Goal: Information Seeking & Learning: Check status

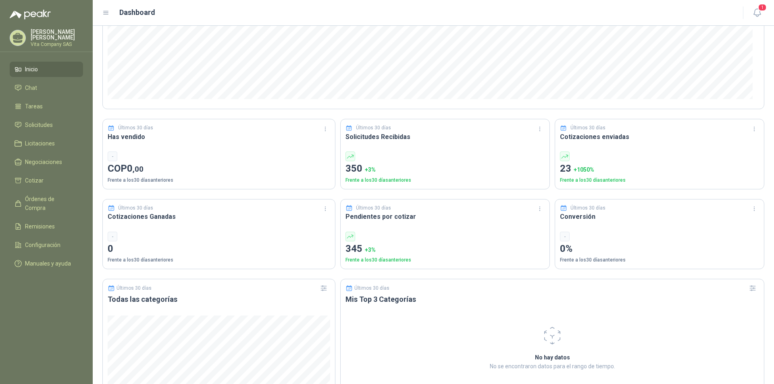
scroll to position [161, 0]
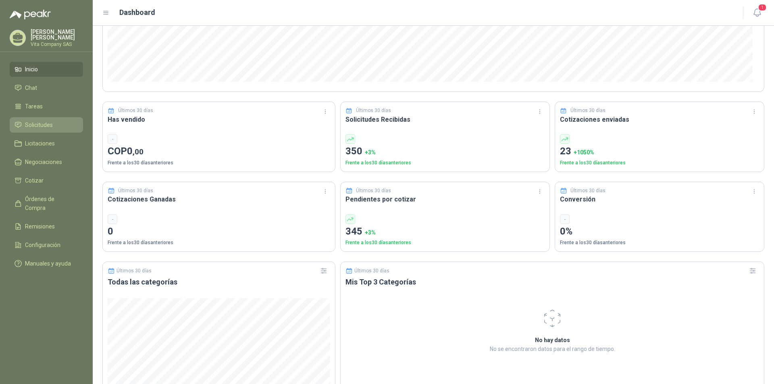
click at [44, 124] on span "Solicitudes" at bounding box center [39, 125] width 28 height 9
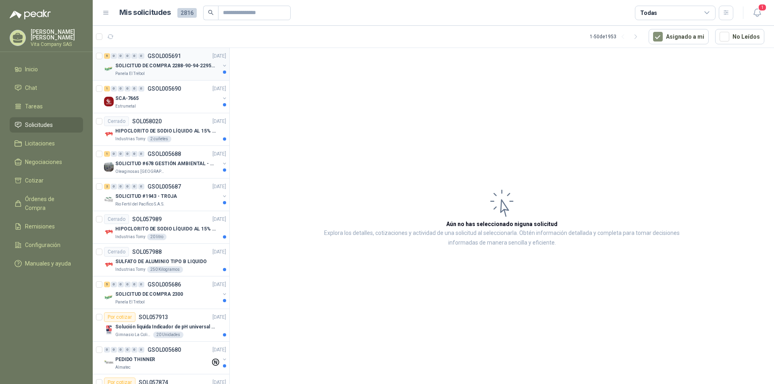
click at [162, 71] on div "Panela El Trébol" at bounding box center [167, 74] width 104 height 6
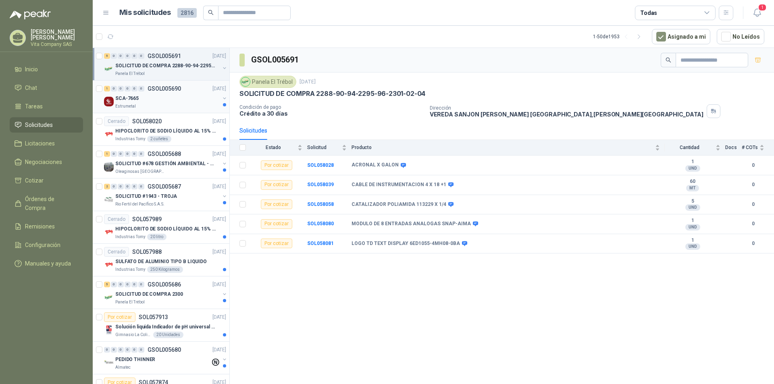
click at [156, 98] on div "SCA-7665" at bounding box center [167, 99] width 104 height 10
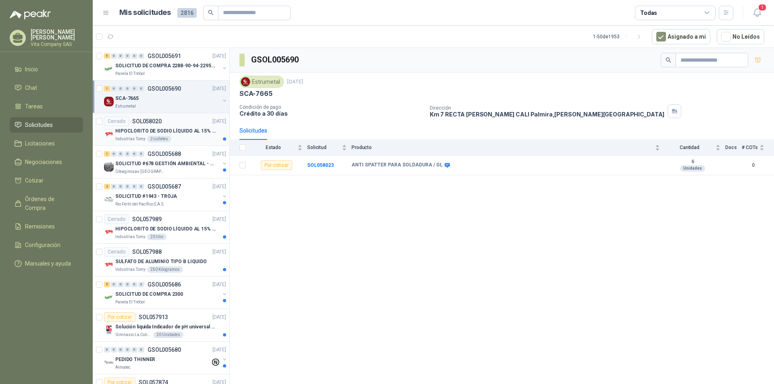
click at [187, 131] on p "HIPOCLORITO DE SODIO LÍQUIDO AL 15% CONT NETO 20L" at bounding box center [165, 131] width 100 height 8
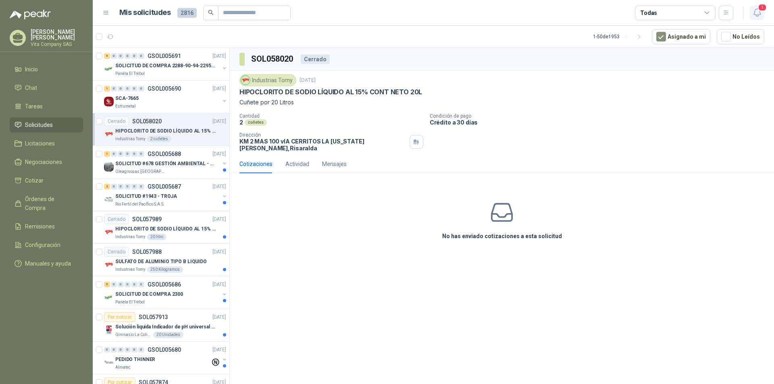
click at [761, 11] on span "1" at bounding box center [762, 8] width 9 height 8
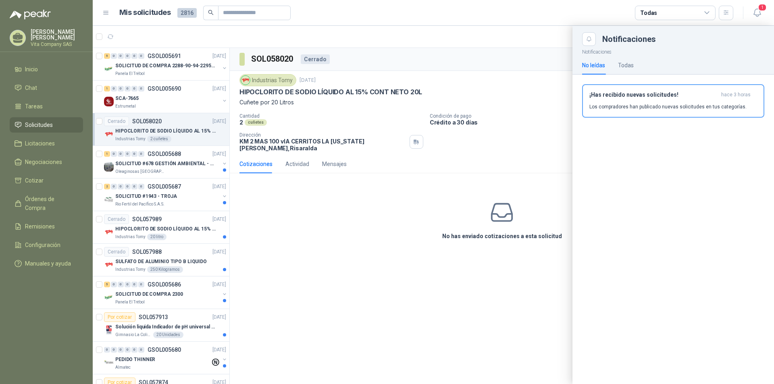
click at [331, 236] on div at bounding box center [433, 205] width 681 height 358
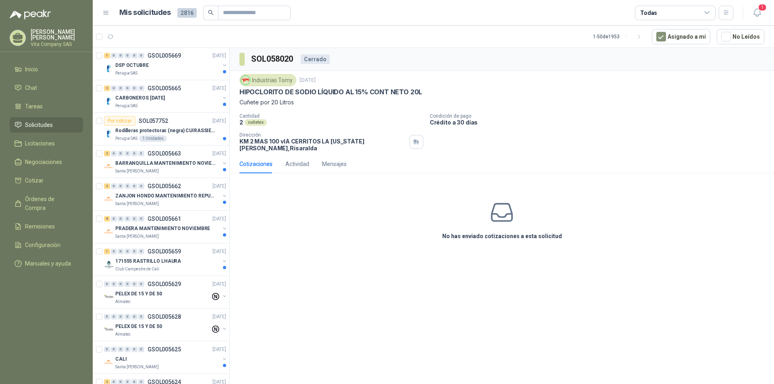
scroll to position [524, 0]
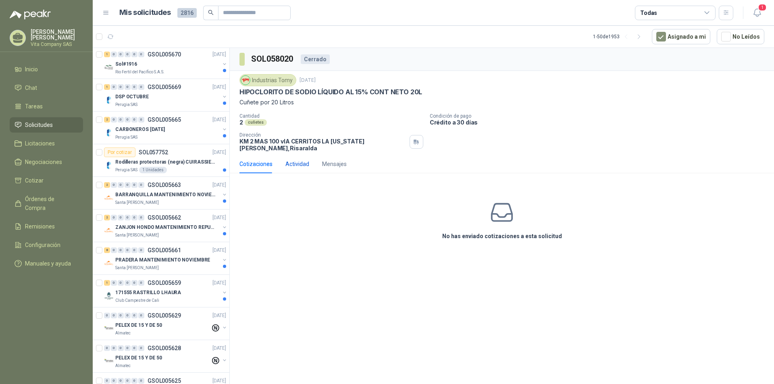
click at [304, 161] on div "Actividad" at bounding box center [297, 164] width 24 height 9
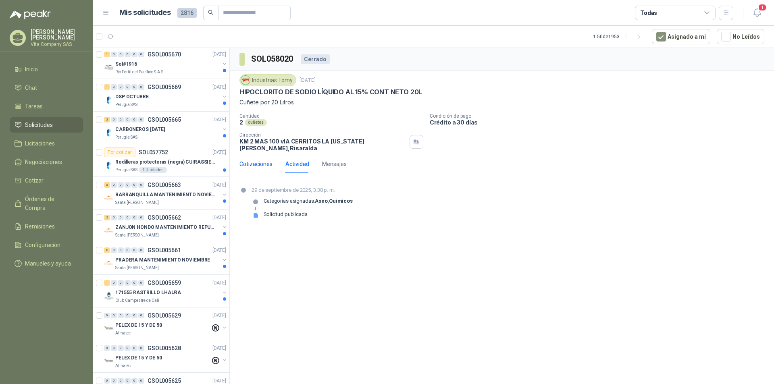
click at [263, 161] on div "Cotizaciones" at bounding box center [255, 164] width 33 height 9
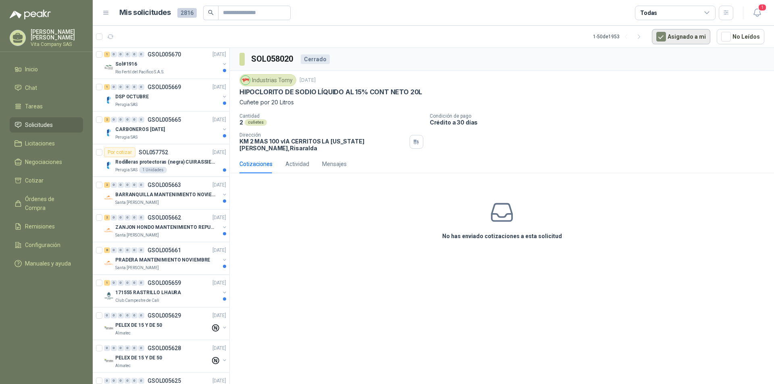
click at [680, 39] on button "Asignado a mi" at bounding box center [681, 36] width 58 height 15
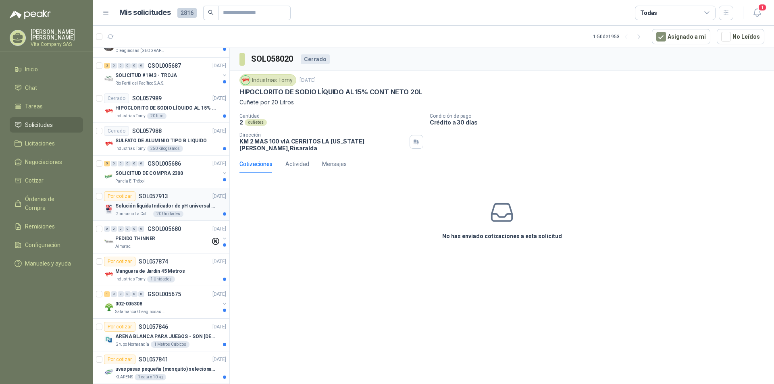
scroll to position [0, 0]
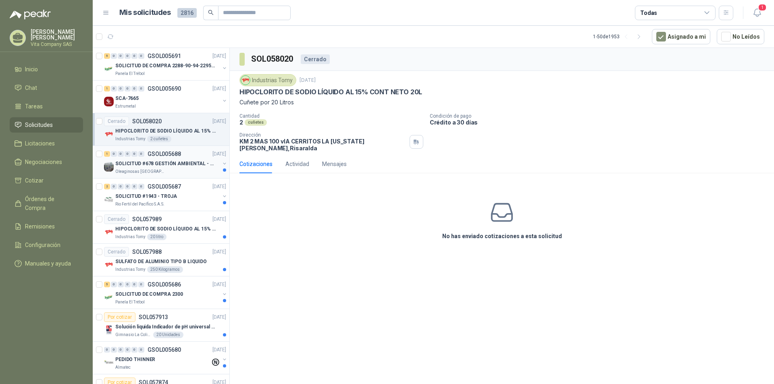
click at [184, 168] on div "SOLICITUD #678 GESTIÓN AMBIENTAL - TUMACO" at bounding box center [167, 164] width 104 height 10
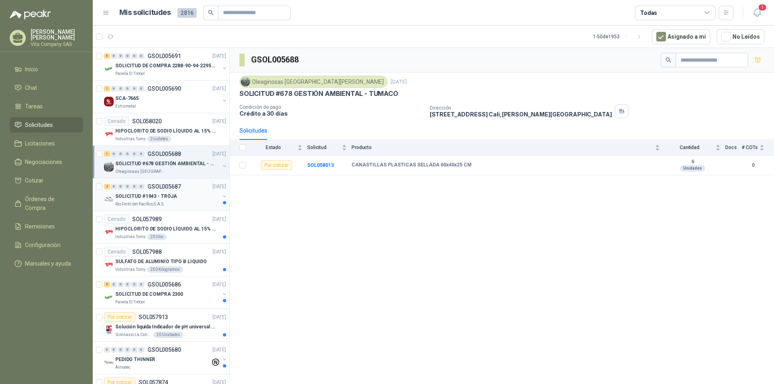
click at [185, 194] on div "SOLICITUD #1943 - TROJA" at bounding box center [167, 196] width 104 height 10
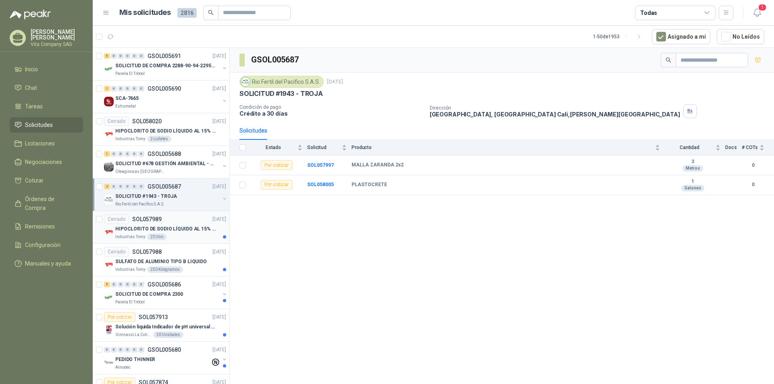
click at [177, 229] on p "HIPOCLORITO DE SODIO LÍQUIDO AL 15% CONT NETO 20L" at bounding box center [165, 229] width 100 height 8
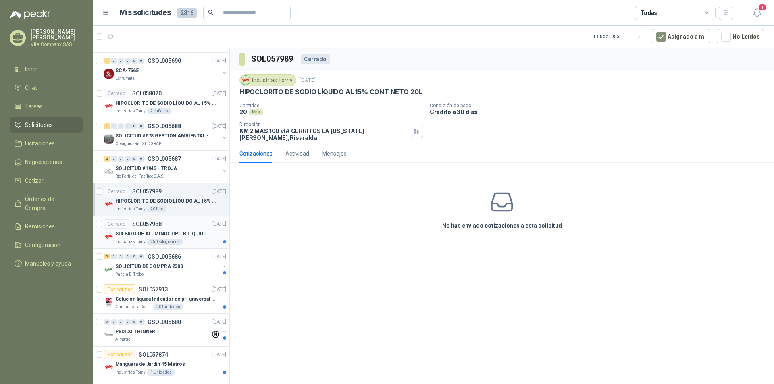
scroll to position [40, 0]
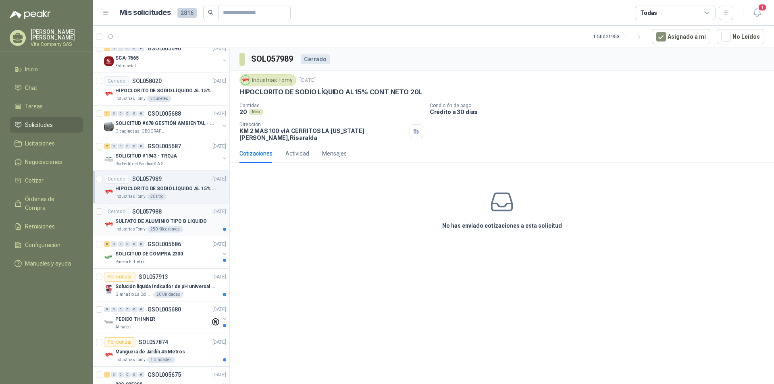
click at [190, 219] on p "SULFATO DE ALUMINIO TIPO B LIQUIDO" at bounding box center [161, 222] width 92 height 8
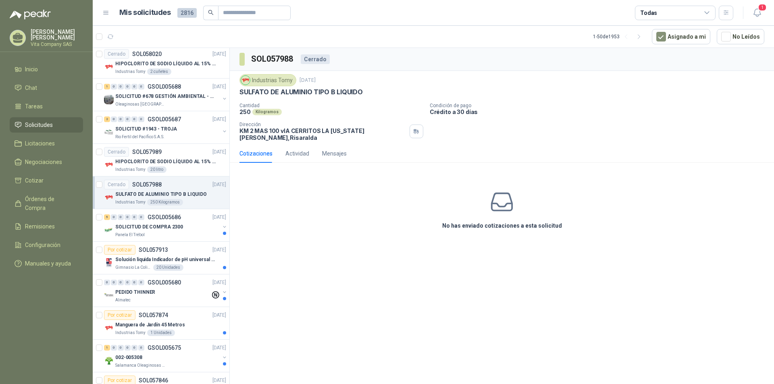
scroll to position [81, 0]
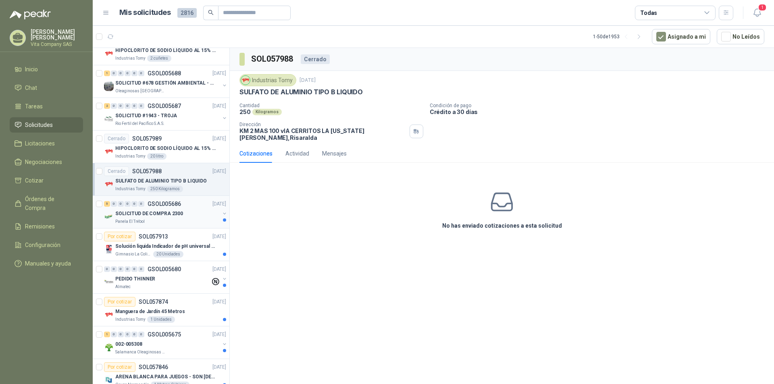
click at [192, 220] on div "Panela El Trébol" at bounding box center [167, 221] width 104 height 6
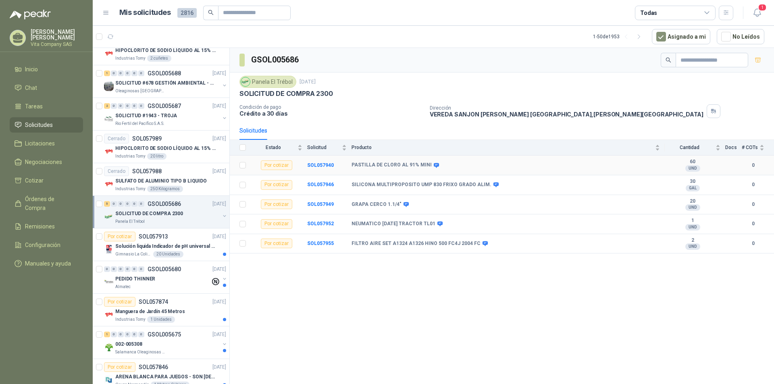
click at [406, 166] on b "PASTILLA DE CLORO AL 91% MINI" at bounding box center [392, 165] width 80 height 6
click at [322, 166] on b "SOL057940" at bounding box center [320, 165] width 27 height 6
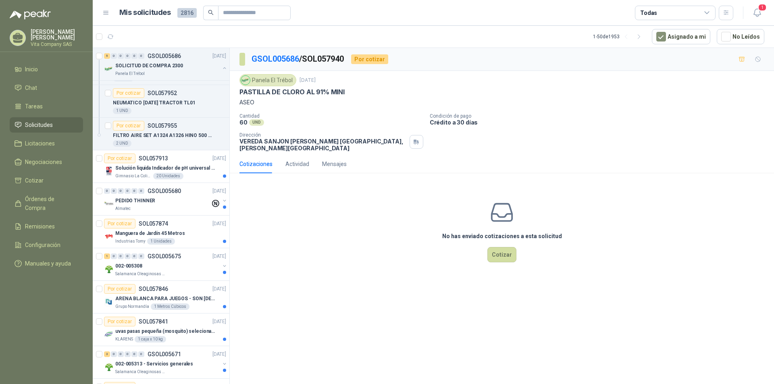
scroll to position [322, 0]
click at [194, 163] on div "Solución liquida Indicador de pH universal de 500ml o 20 de 25ml (no tiras de p…" at bounding box center [170, 168] width 111 height 10
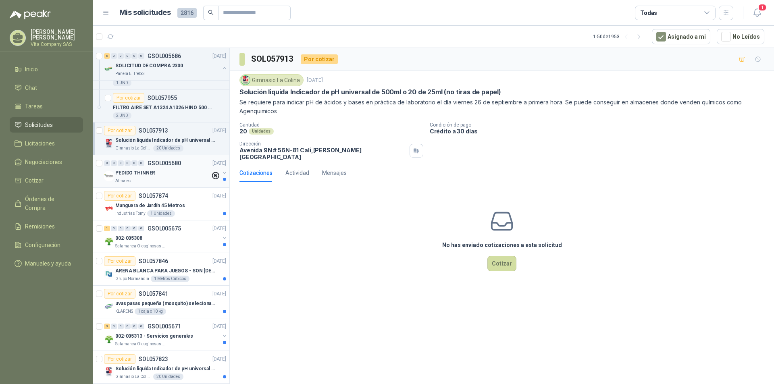
scroll to position [363, 0]
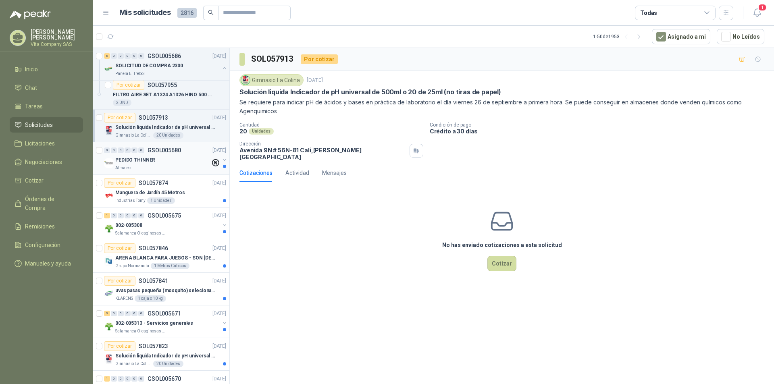
click at [171, 155] on div "PEDIDO THINNER" at bounding box center [162, 160] width 95 height 10
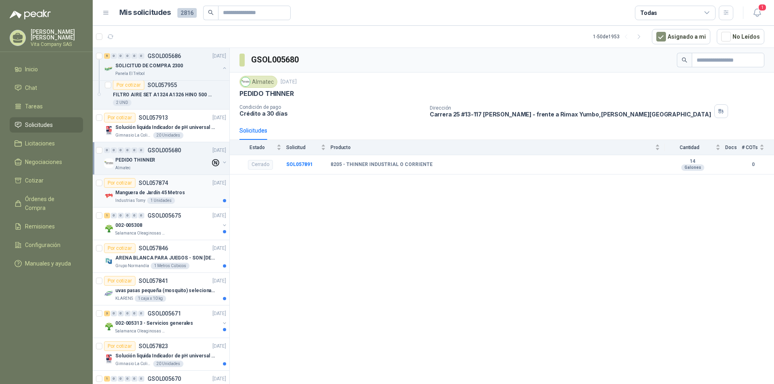
click at [188, 190] on div "Manguera de Jardín 45 Metros" at bounding box center [170, 193] width 111 height 10
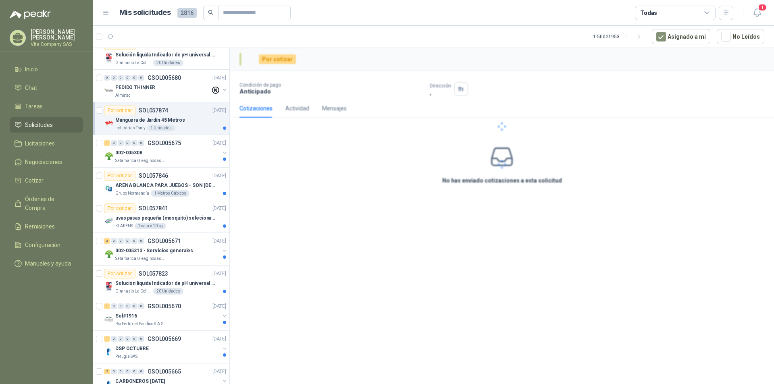
scroll to position [443, 0]
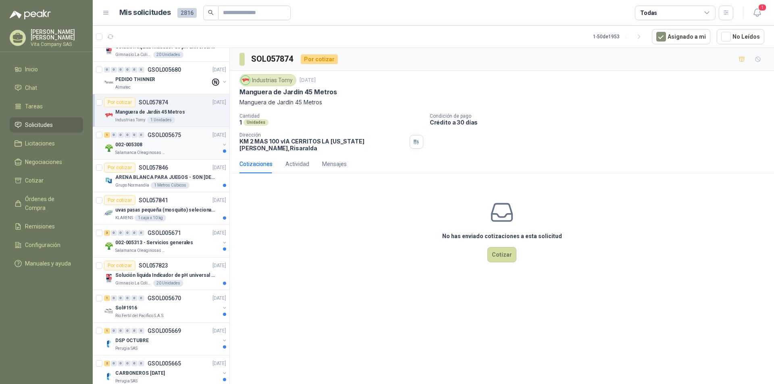
click at [190, 141] on div "002-005308" at bounding box center [167, 145] width 104 height 10
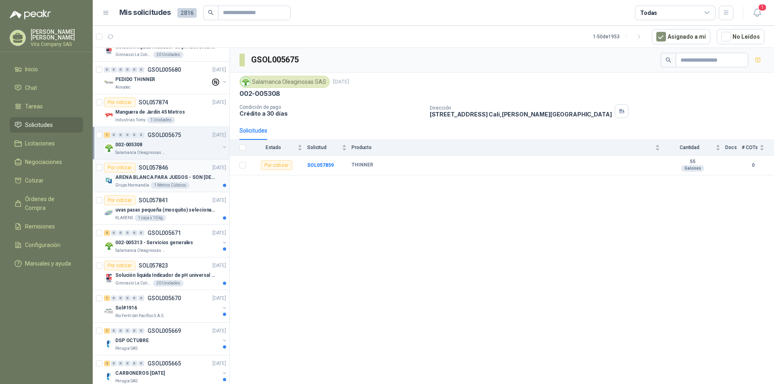
click at [196, 178] on p "ARENA BLANCA PARA JUEGOS - SON [DEMOGRAPHIC_DATA].31 METROS CUBICOS" at bounding box center [165, 178] width 100 height 8
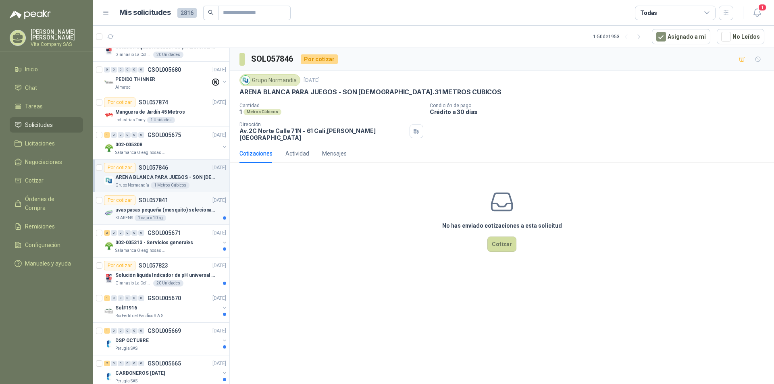
click at [189, 207] on p "uvas pasas pequeña (mosquito) selecionada" at bounding box center [165, 210] width 100 height 8
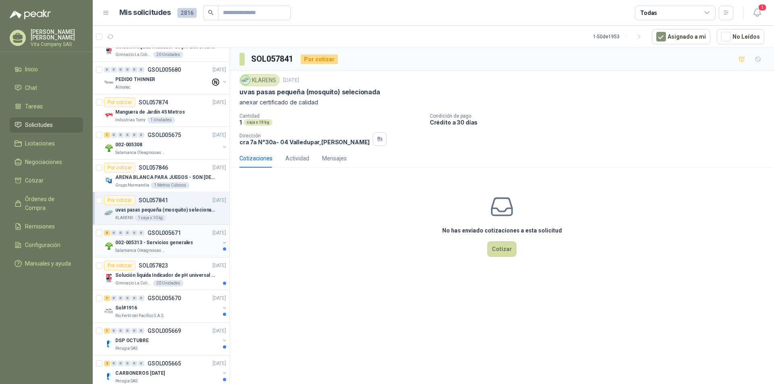
click at [183, 237] on div "3 0 0 0 0 0 GSOL005671 [DATE]" at bounding box center [166, 233] width 124 height 10
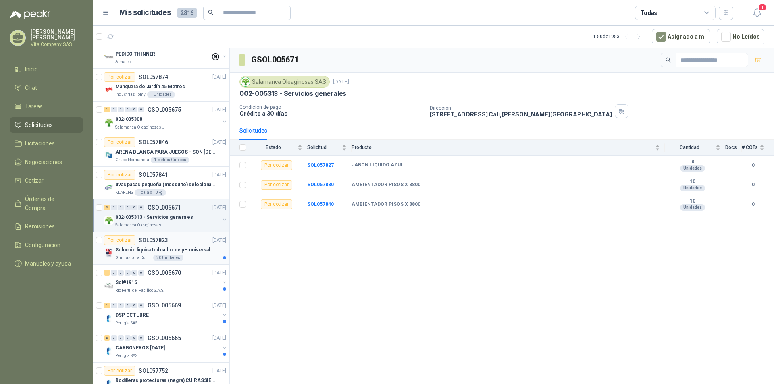
scroll to position [564, 0]
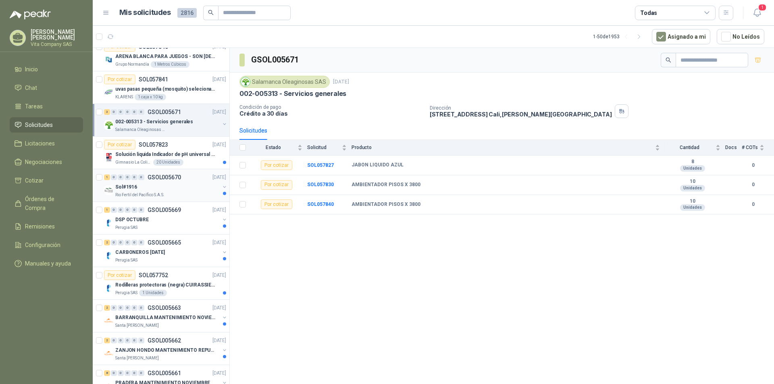
click at [193, 190] on div "Sol#1916" at bounding box center [167, 187] width 104 height 10
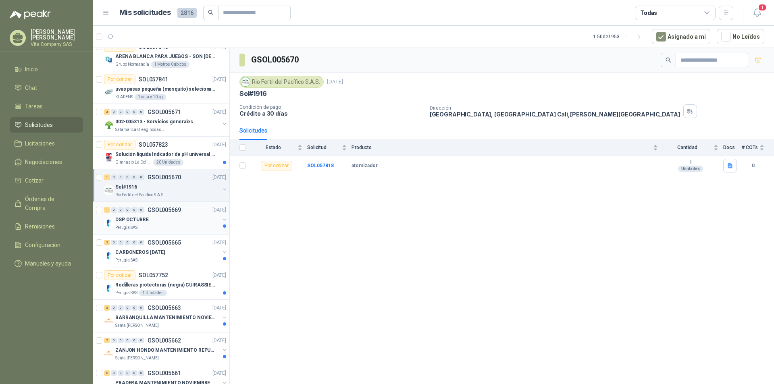
click at [190, 220] on div "DSP OCTUBRE" at bounding box center [167, 220] width 104 height 10
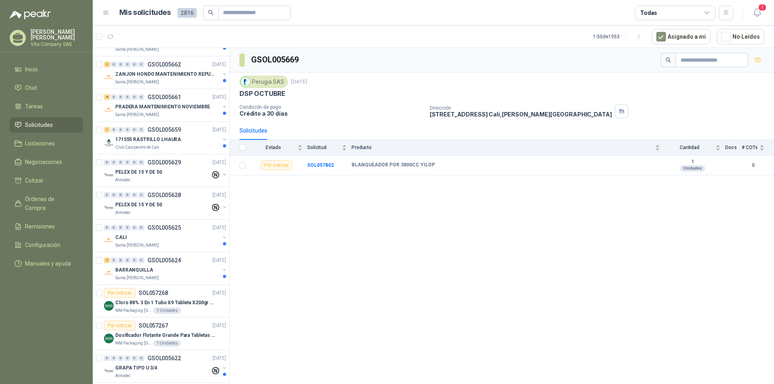
scroll to position [847, 0]
